Goal: Task Accomplishment & Management: Manage account settings

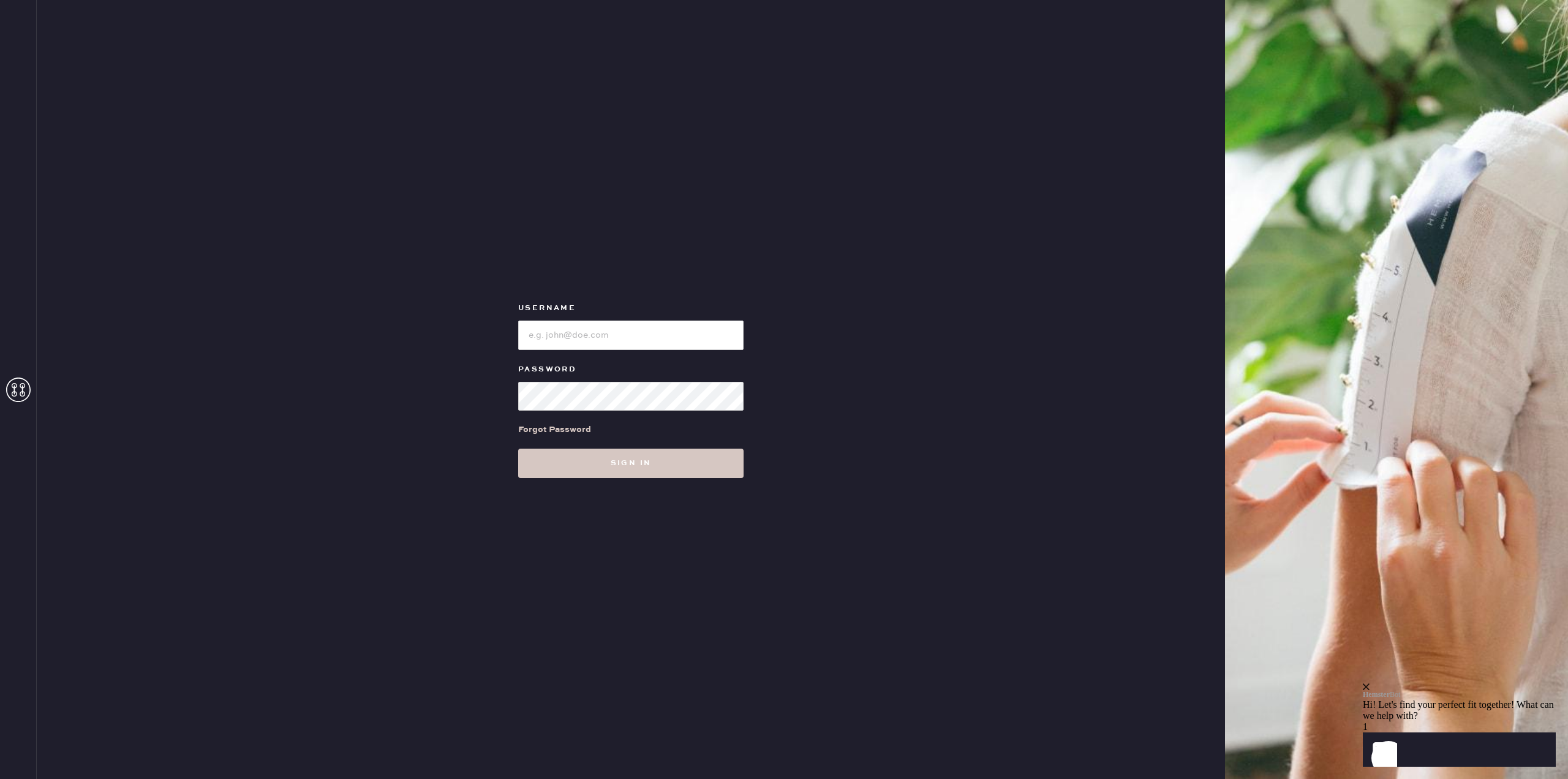
click at [25, 387] on icon at bounding box center [19, 390] width 25 height 25
click at [568, 329] on input "loginName" at bounding box center [631, 335] width 225 height 30
click at [537, 423] on div "Forgot Password" at bounding box center [555, 429] width 73 height 14
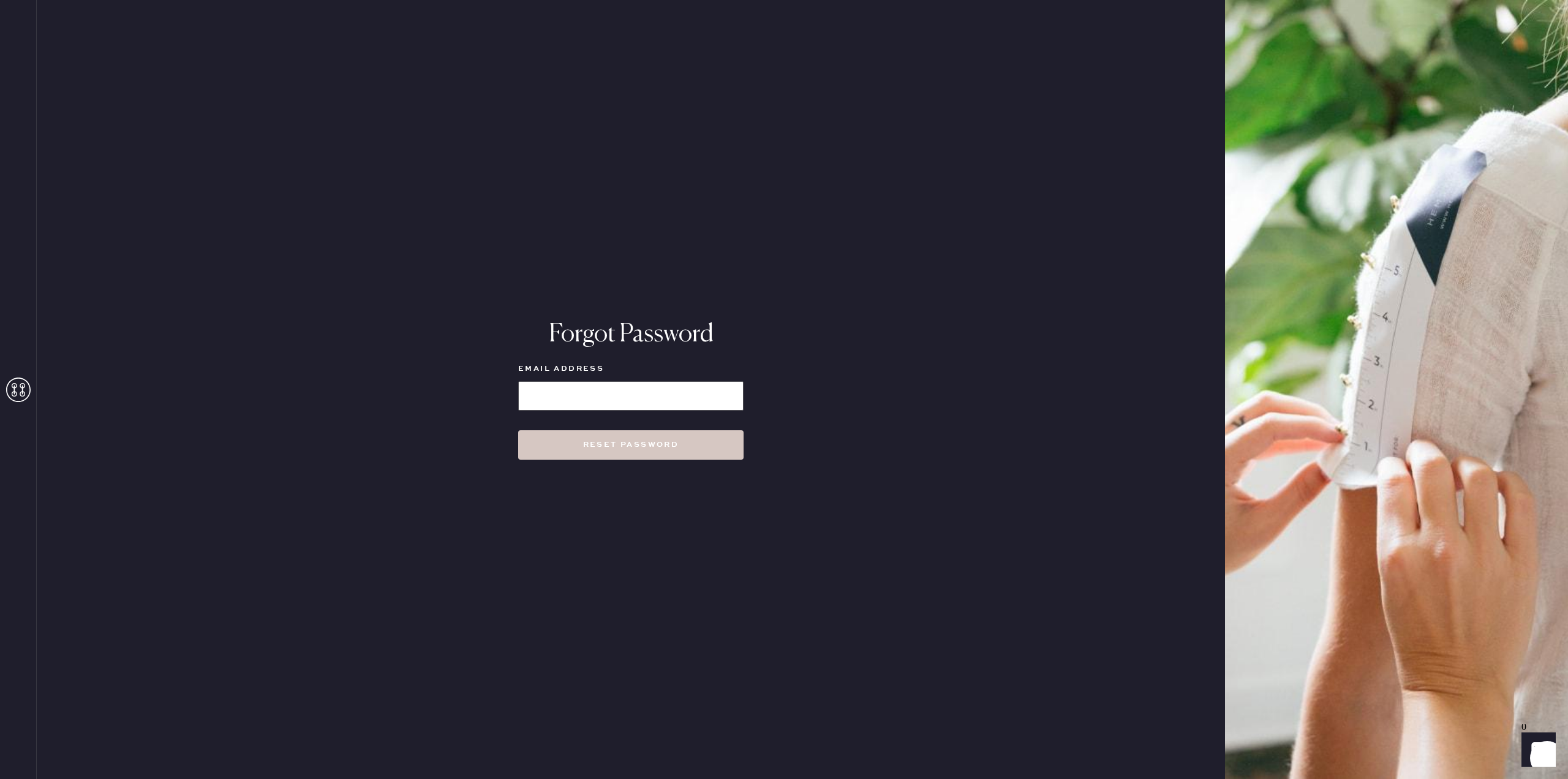
click at [552, 388] on input at bounding box center [631, 396] width 225 height 30
type input "[EMAIL_ADDRESS][DOMAIN_NAME]"
click at [620, 444] on button "Reset Password" at bounding box center [631, 445] width 225 height 30
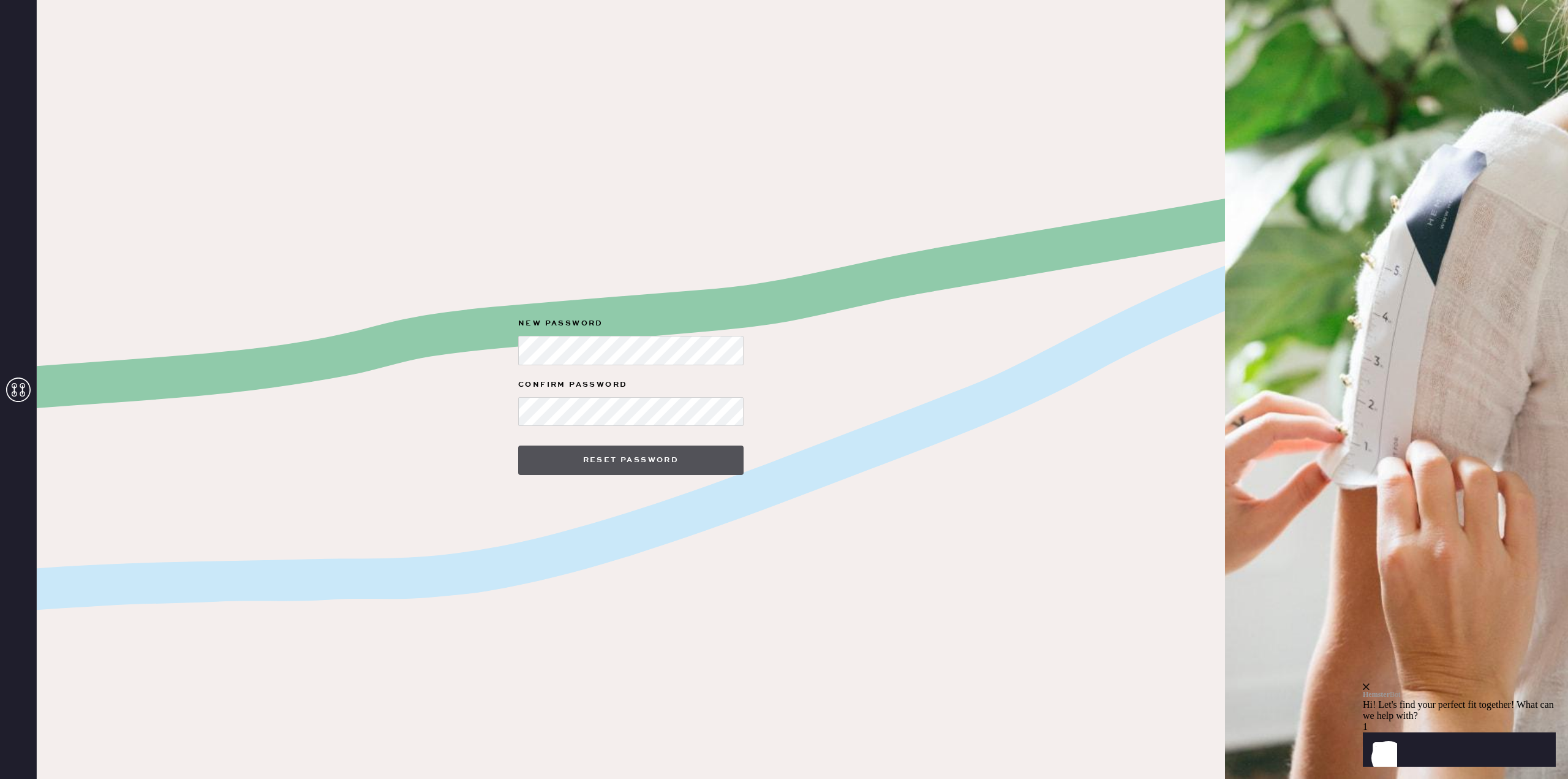
click at [611, 465] on button "Reset Password" at bounding box center [631, 460] width 225 height 30
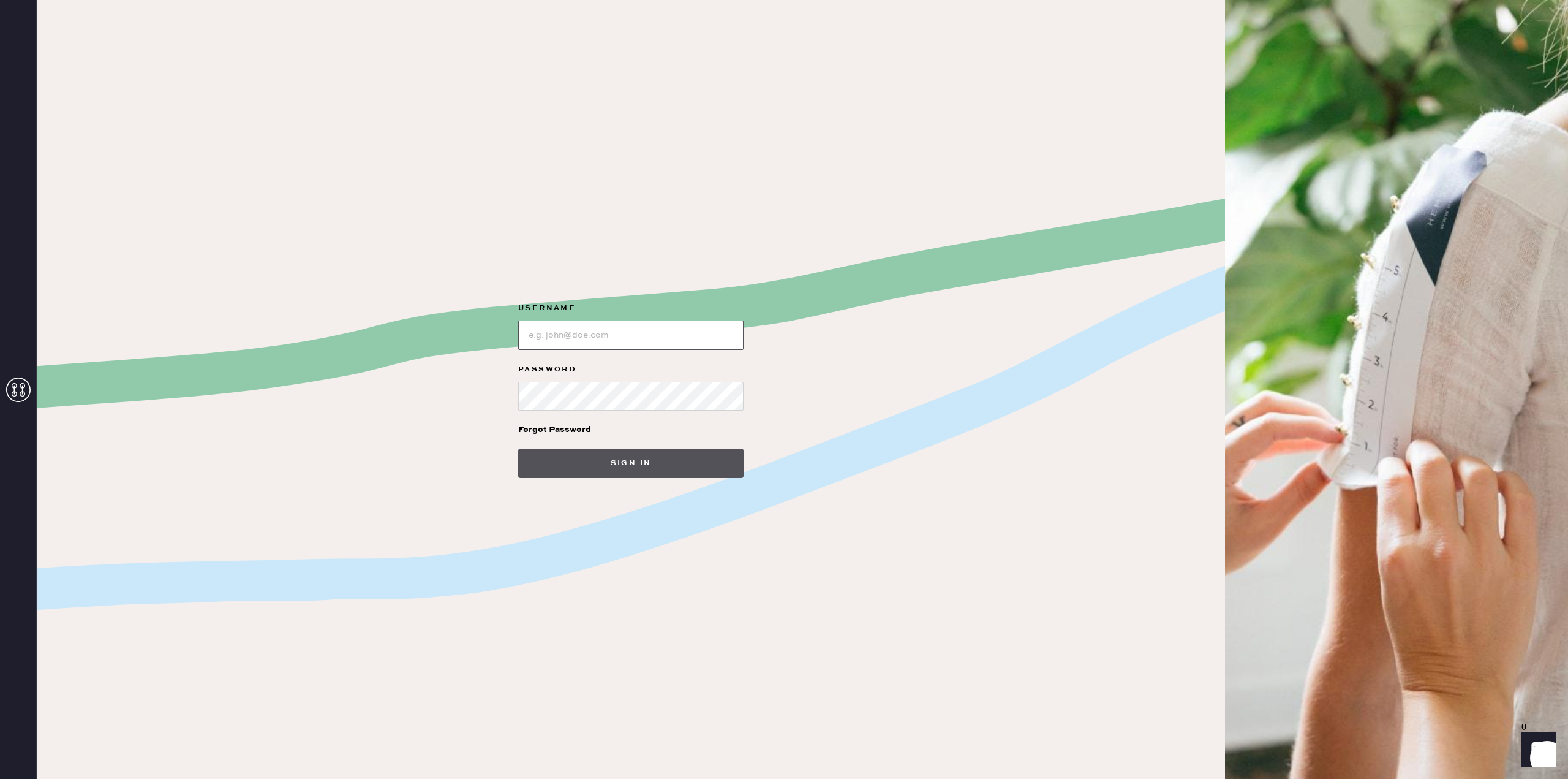
type input "[EMAIL_ADDRESS][DOMAIN_NAME]"
click at [602, 470] on button "Sign in" at bounding box center [631, 463] width 225 height 30
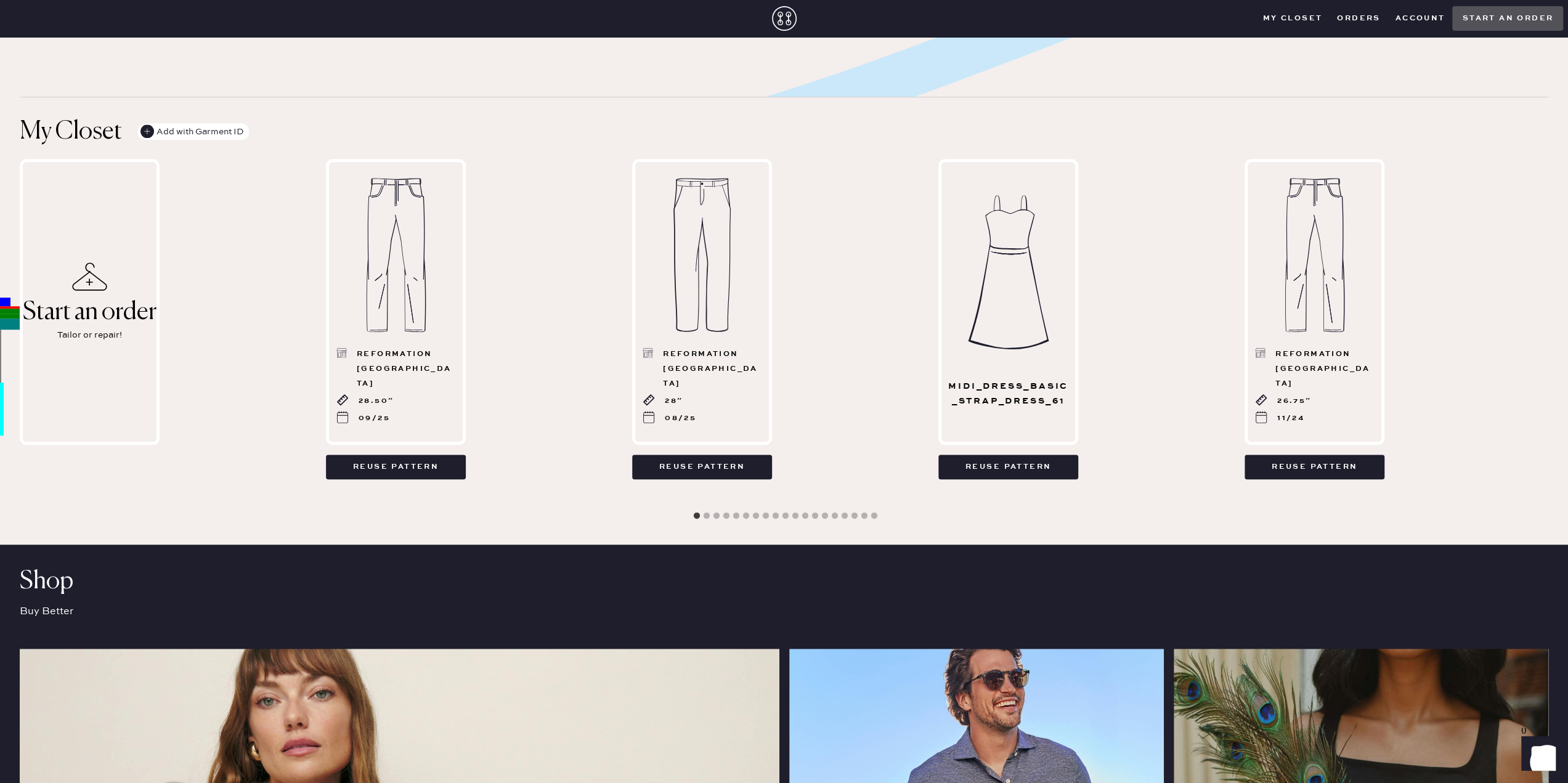
scroll to position [616, 0]
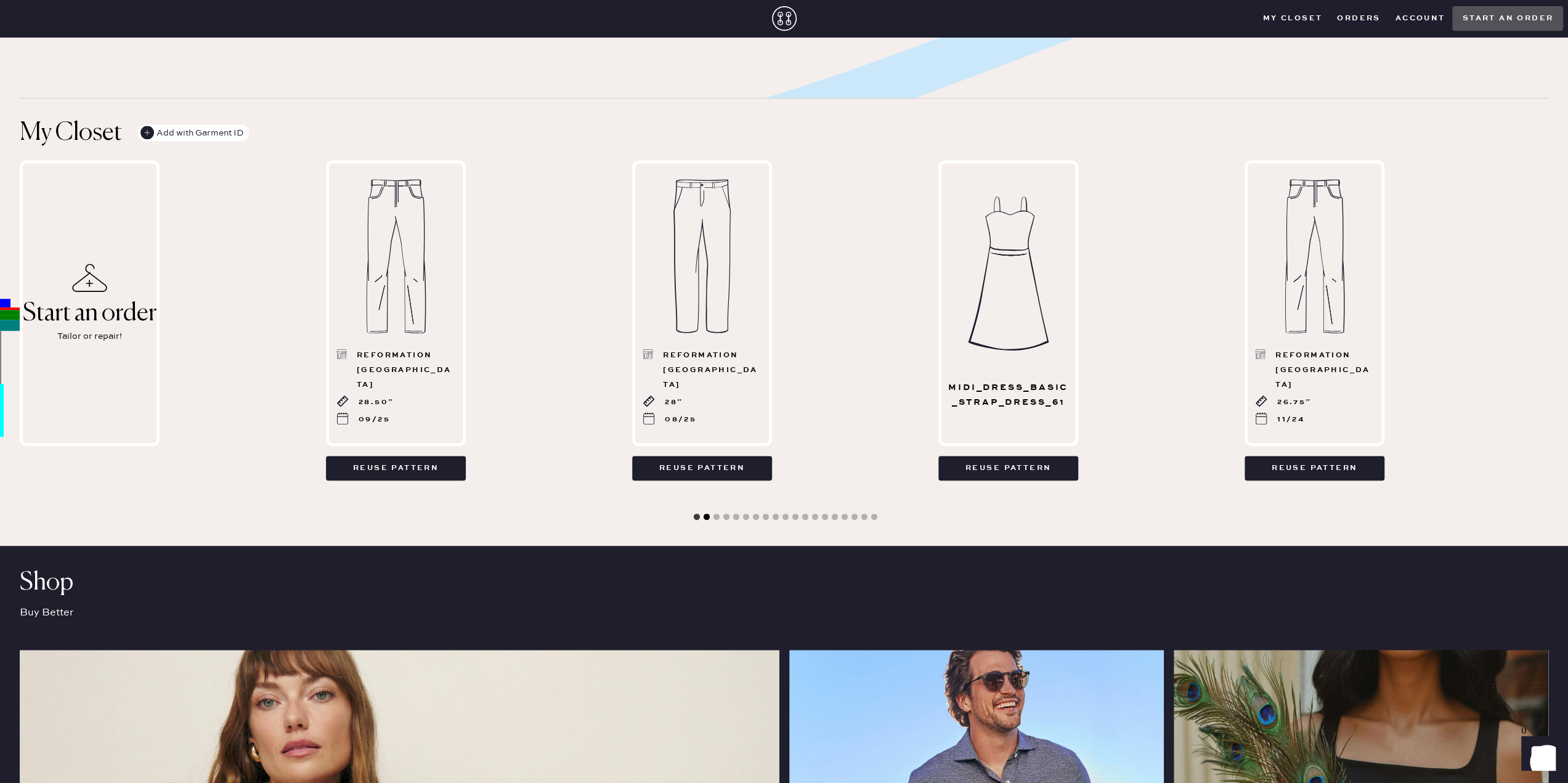
click at [706, 517] on button "2" at bounding box center [707, 517] width 12 height 12
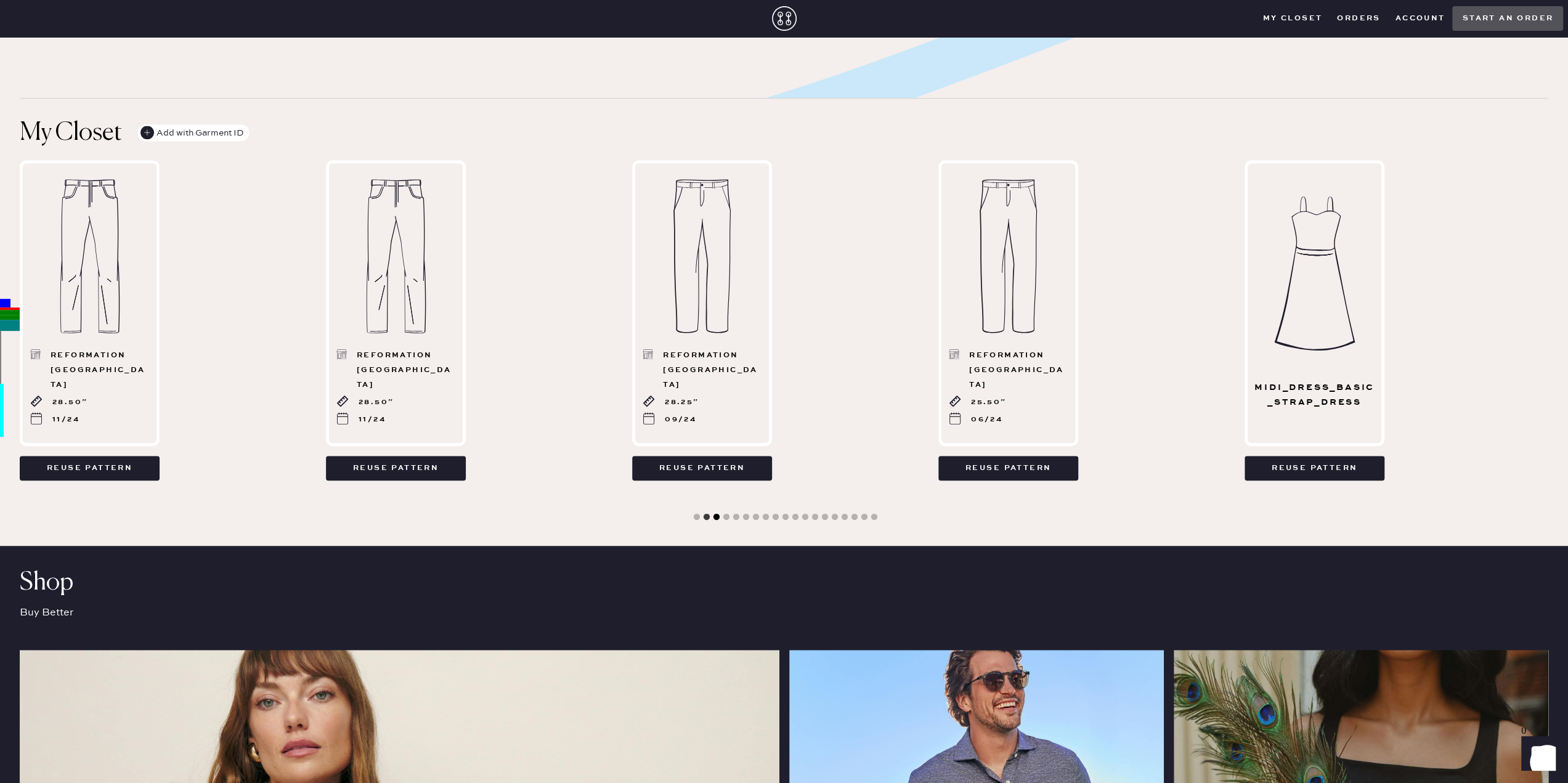
click at [714, 517] on button "3" at bounding box center [717, 517] width 12 height 12
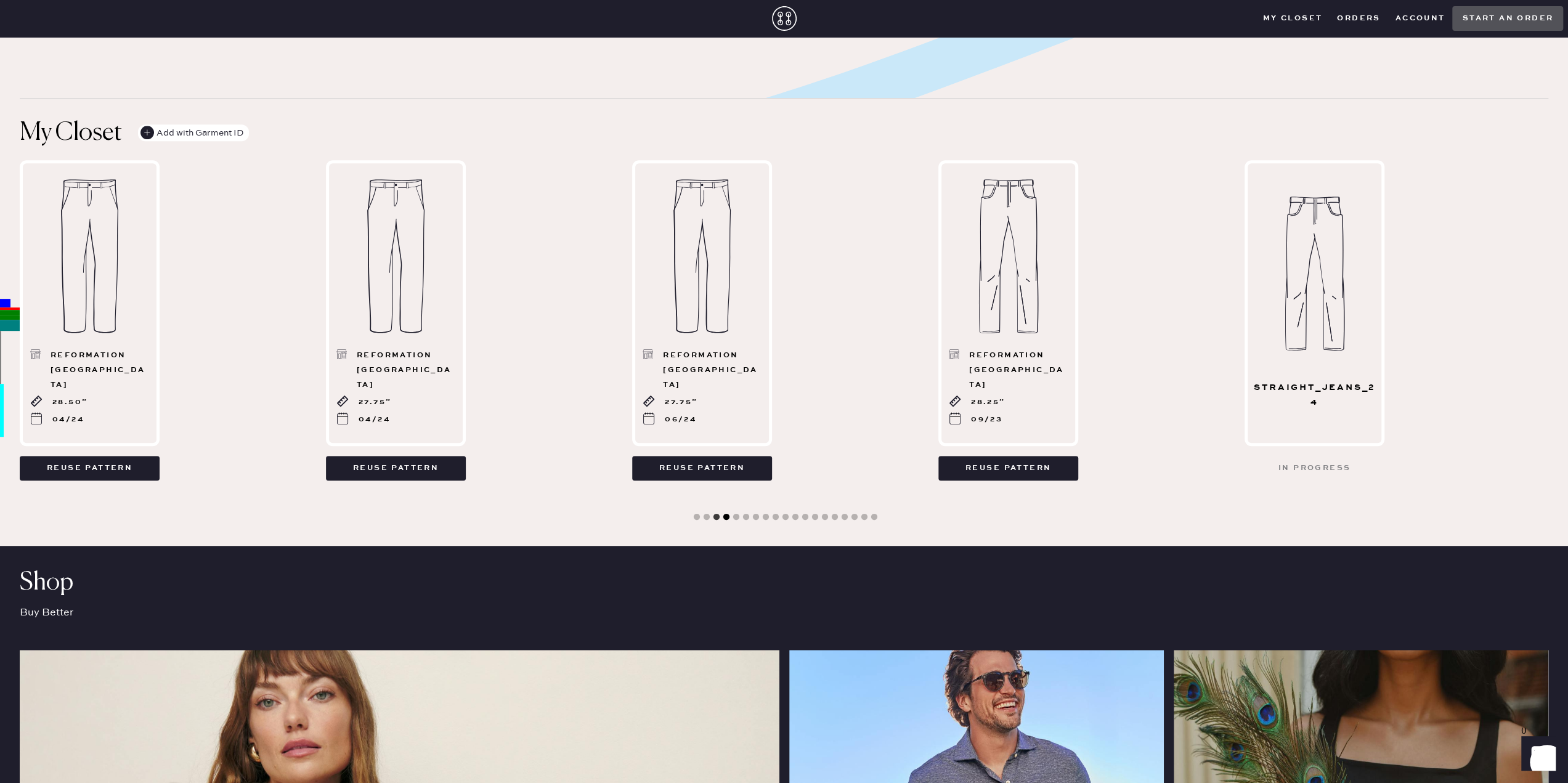
click at [722, 517] on button "4" at bounding box center [727, 517] width 12 height 12
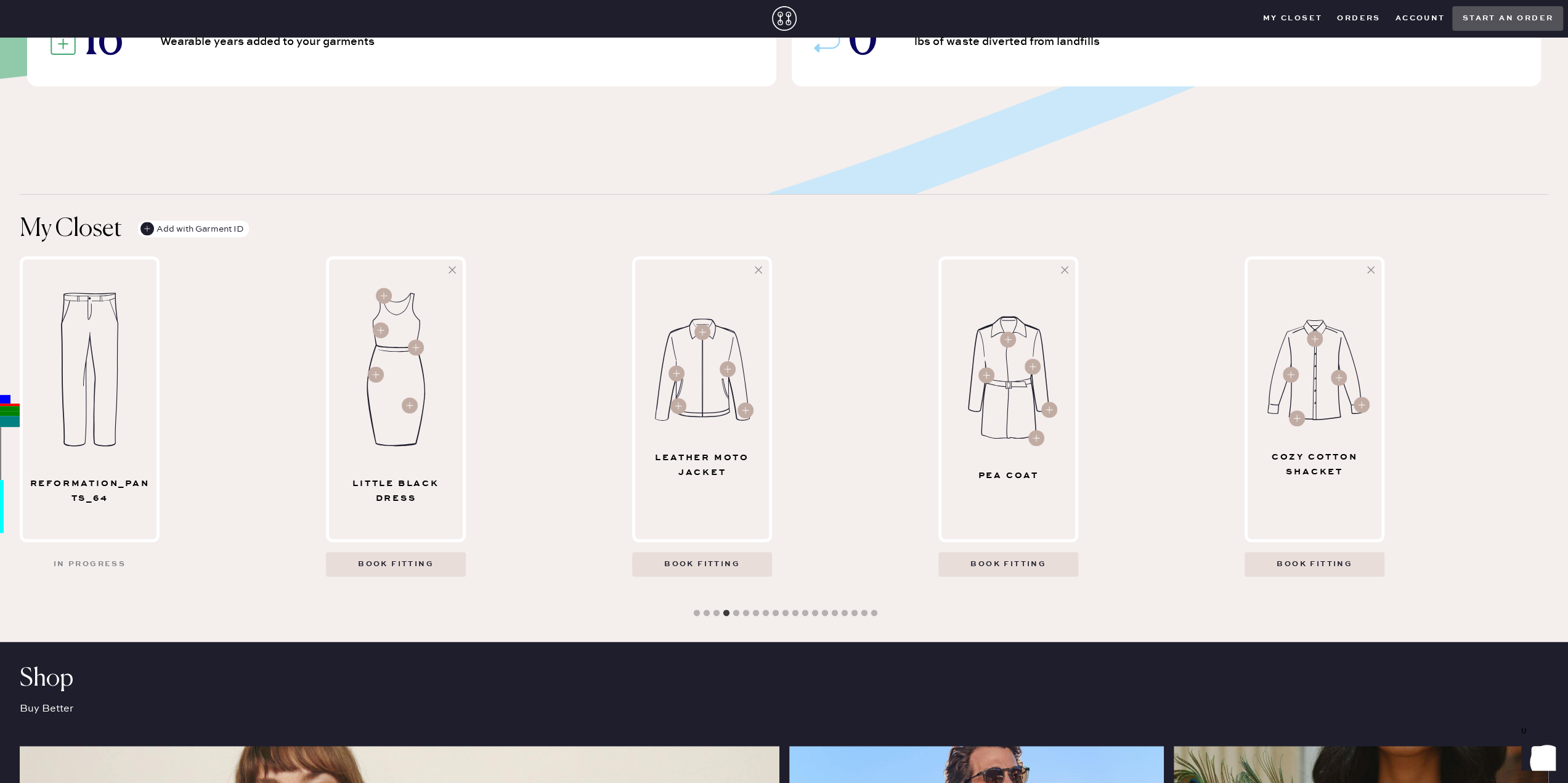
scroll to position [246, 0]
